Goal: Transaction & Acquisition: Purchase product/service

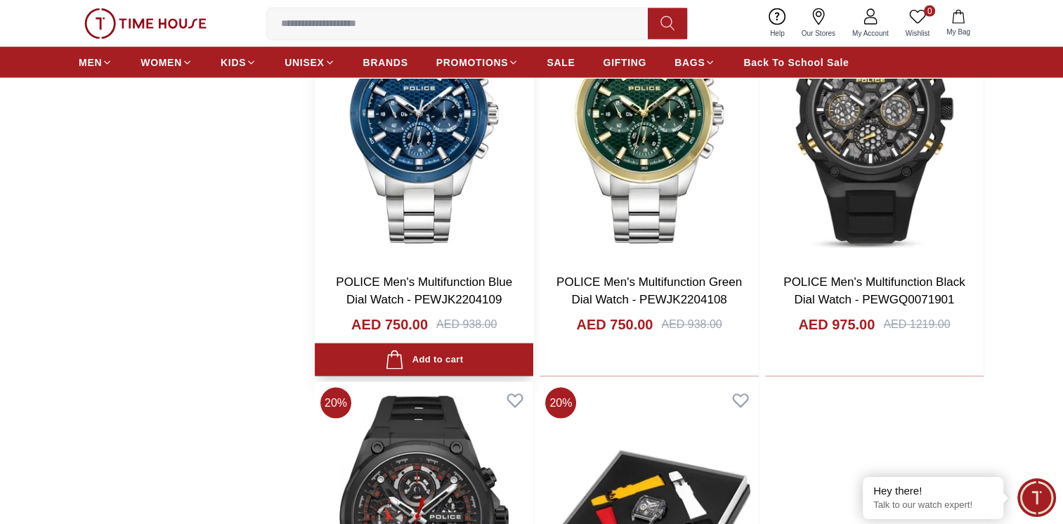
scroll to position [2951, 0]
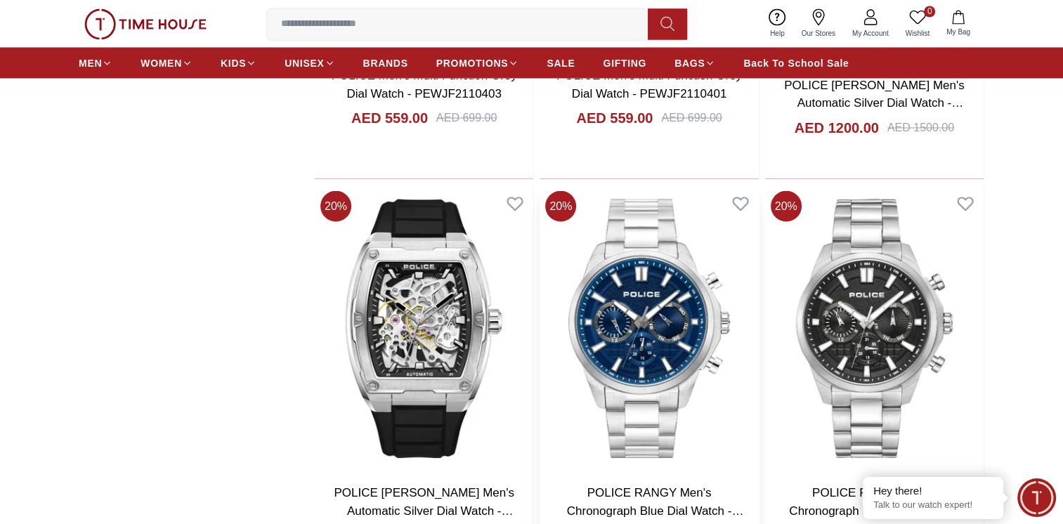
scroll to position [8009, 0]
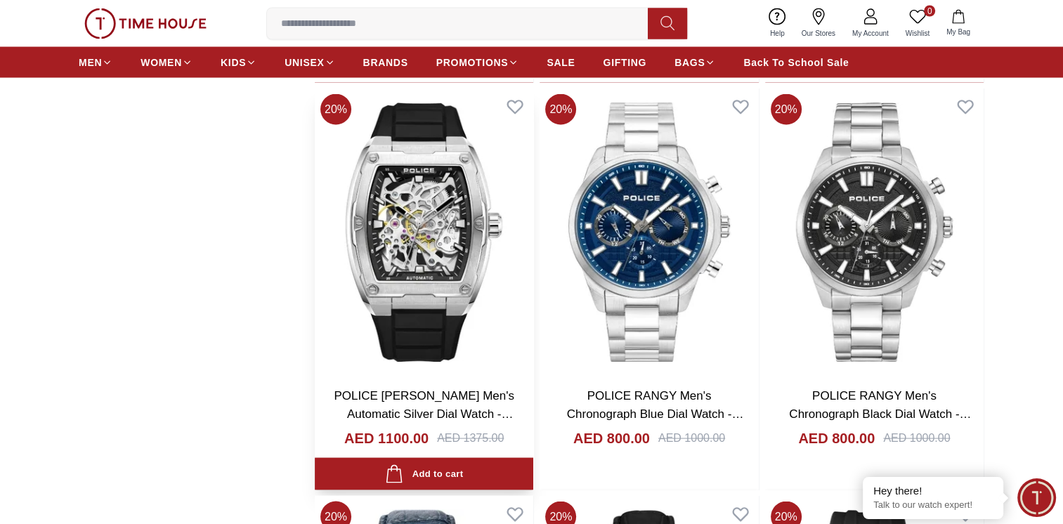
click at [462, 271] on img at bounding box center [424, 233] width 218 height 288
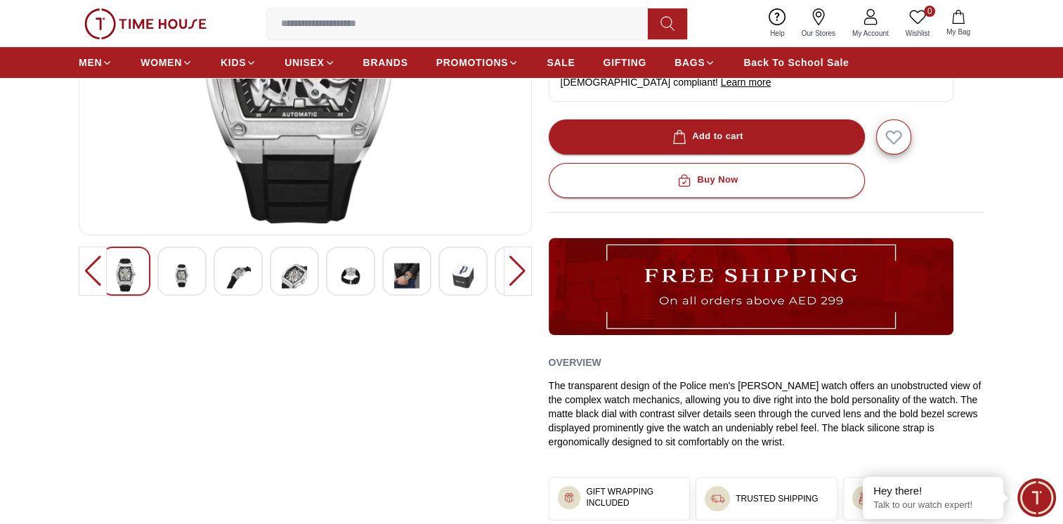
scroll to position [281, 0]
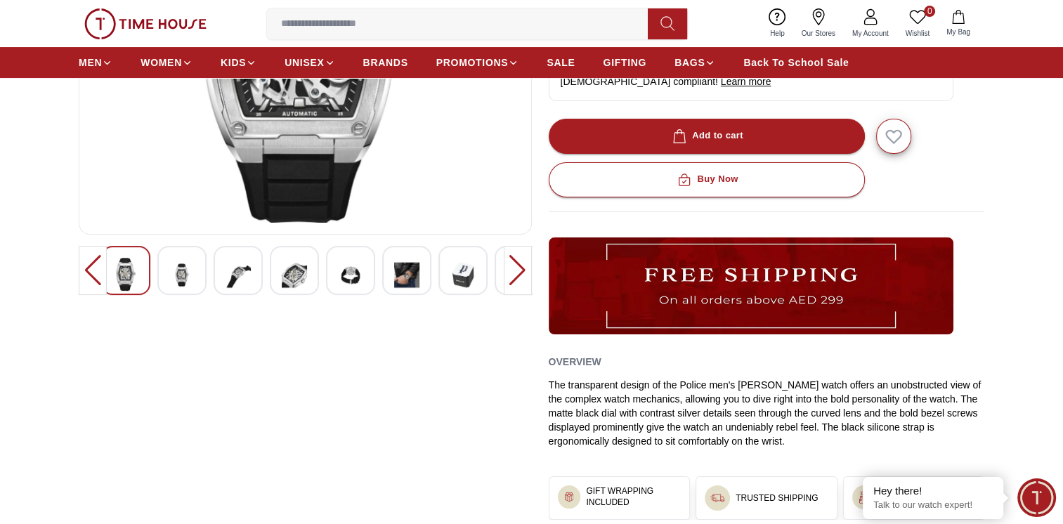
click at [185, 277] on img at bounding box center [181, 275] width 25 height 34
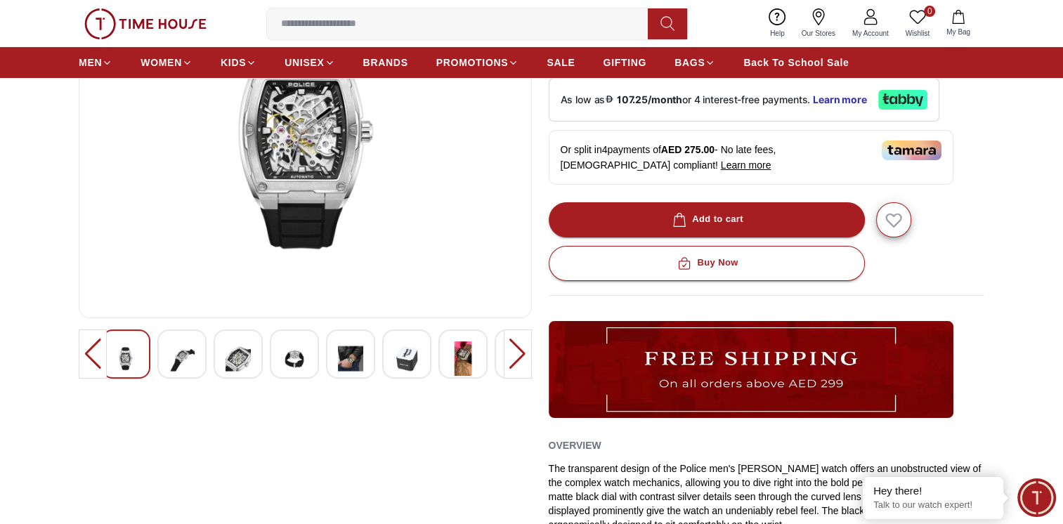
scroll to position [70, 0]
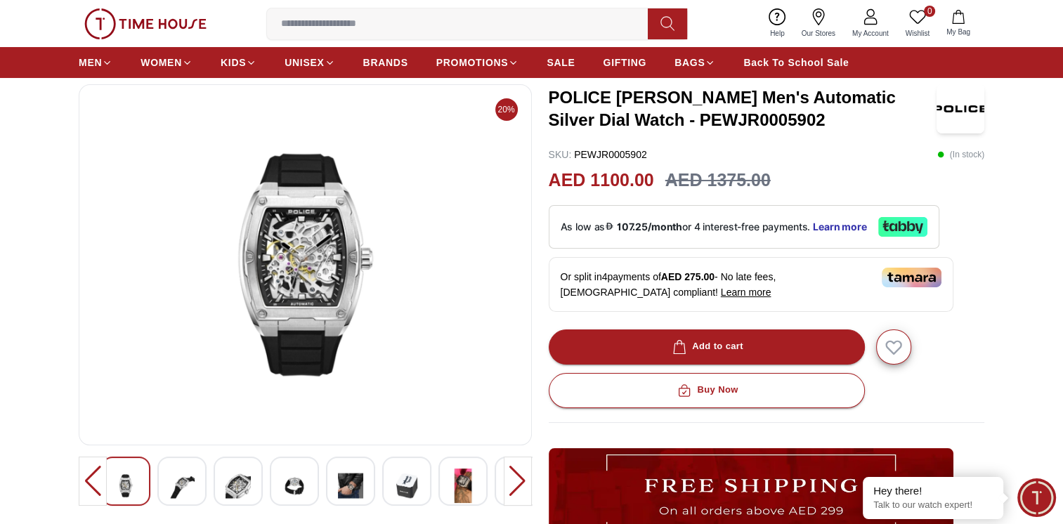
click at [249, 483] on img at bounding box center [238, 486] width 25 height 34
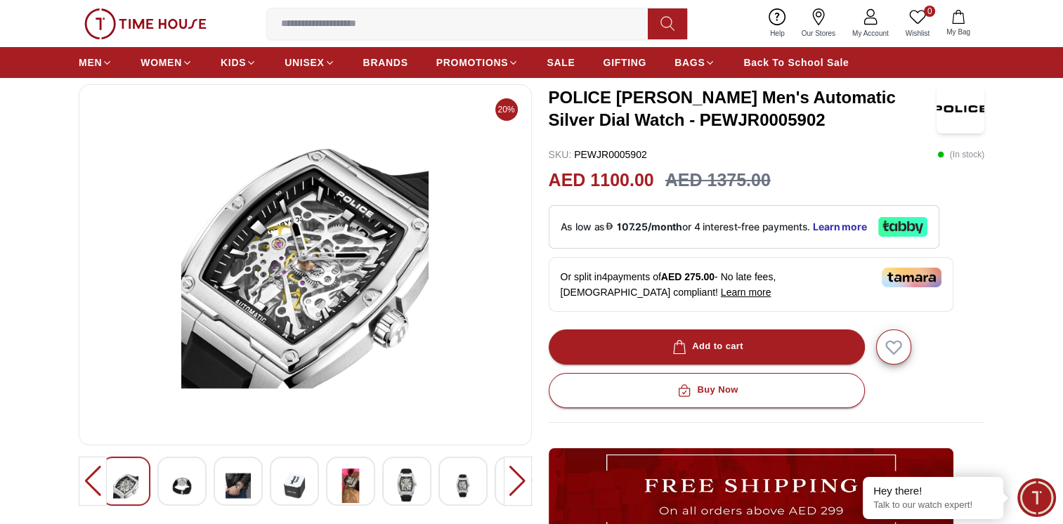
click at [301, 474] on img at bounding box center [294, 486] width 25 height 34
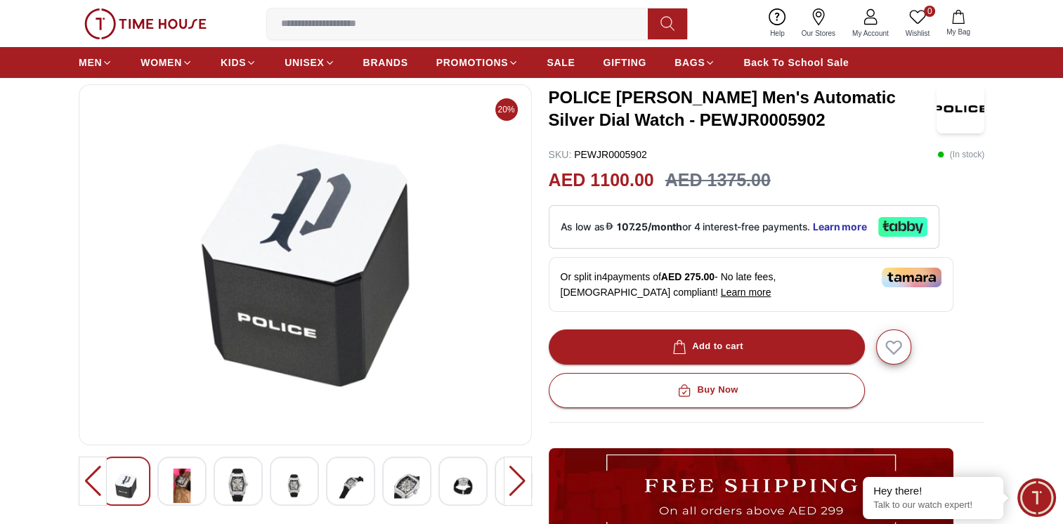
click at [356, 486] on img at bounding box center [350, 486] width 25 height 34
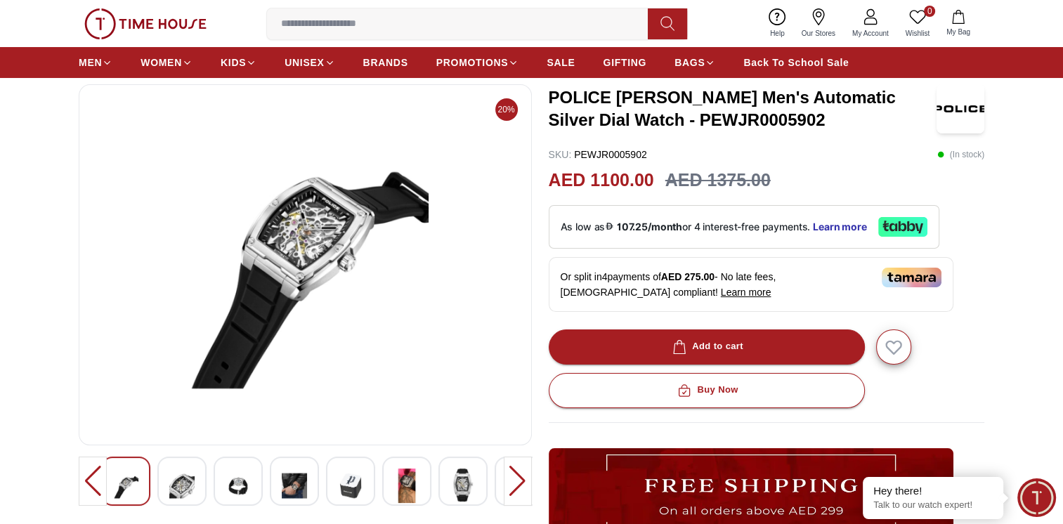
click at [418, 486] on img at bounding box center [406, 486] width 25 height 34
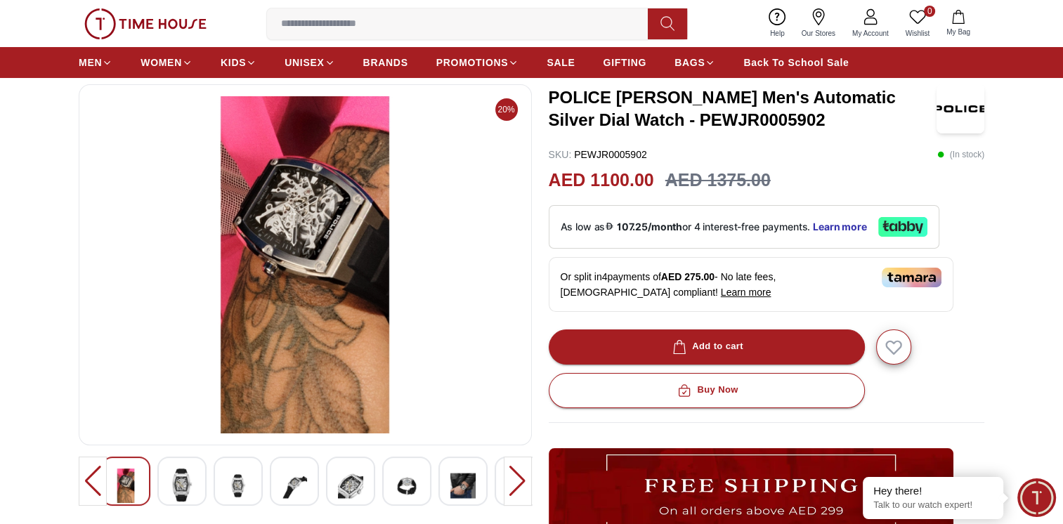
click at [412, 483] on img at bounding box center [406, 486] width 25 height 34
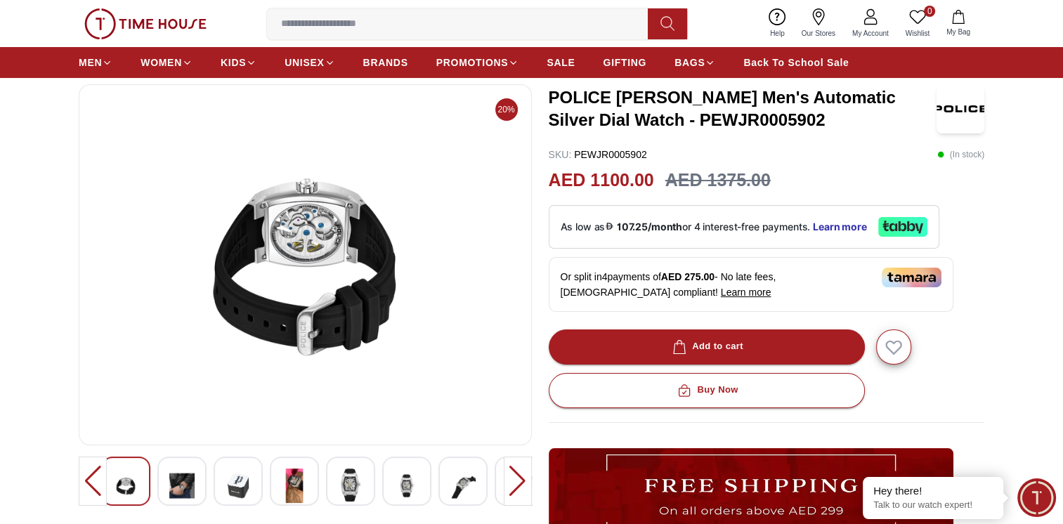
click at [447, 489] on div at bounding box center [462, 481] width 49 height 49
